Goal: Navigation & Orientation: Find specific page/section

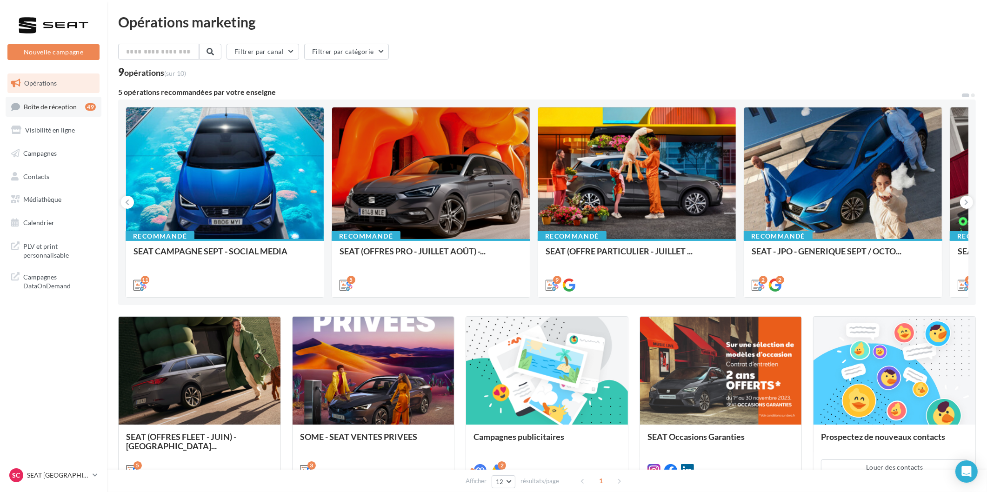
click at [66, 109] on span "Boîte de réception" at bounding box center [50, 106] width 53 height 8
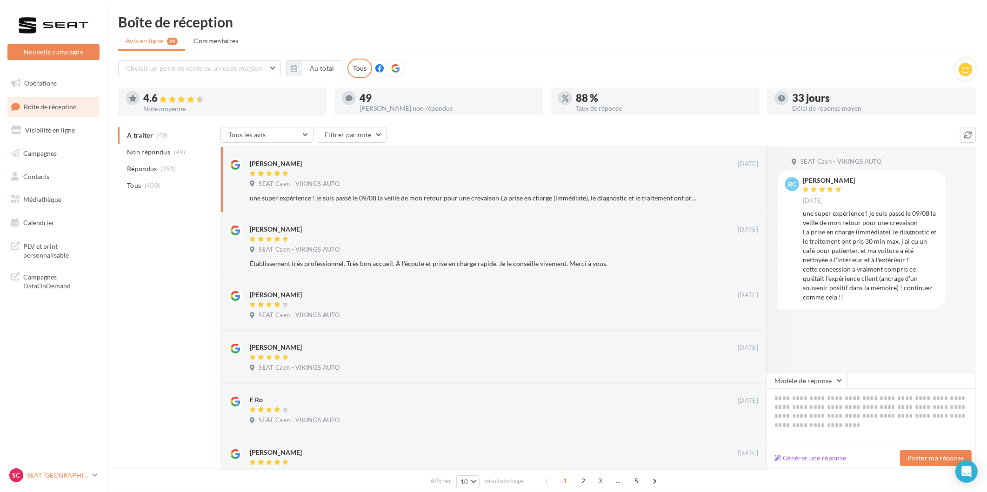
click at [44, 472] on p "SEAT [GEOGRAPHIC_DATA]" at bounding box center [58, 474] width 62 height 9
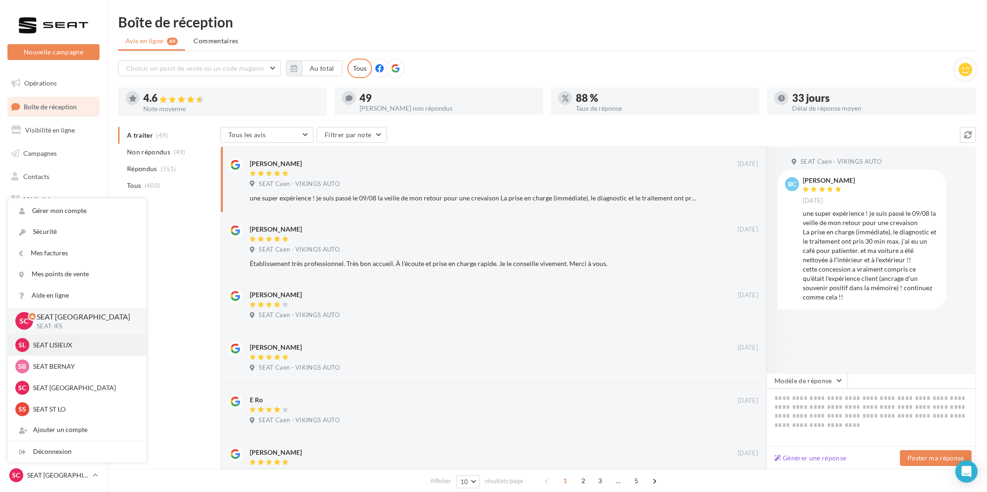
click at [53, 350] on p "SEAT LISIEUX" at bounding box center [84, 344] width 102 height 9
